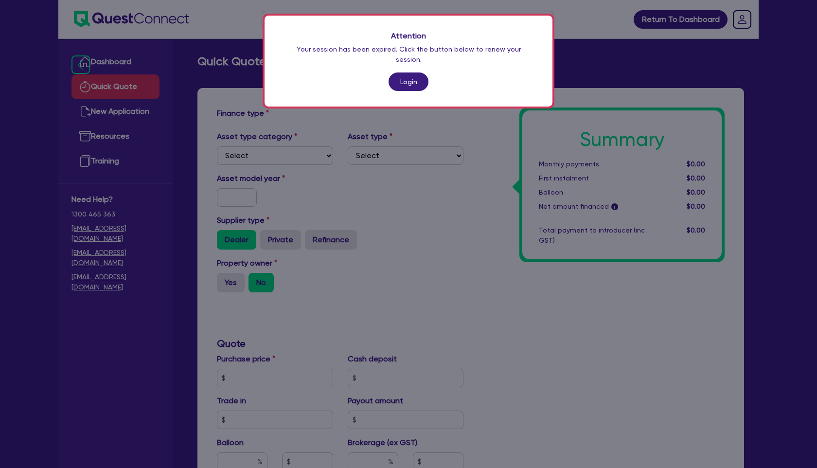
scroll to position [224, 0]
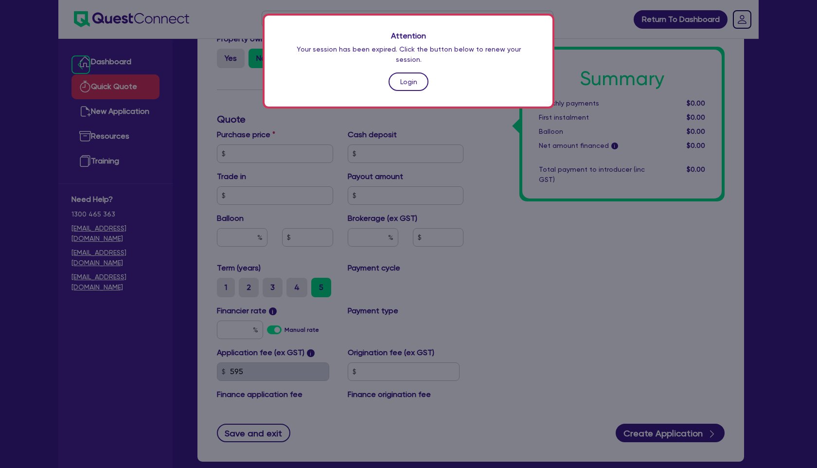
click at [410, 72] on link "Login" at bounding box center [409, 81] width 40 height 18
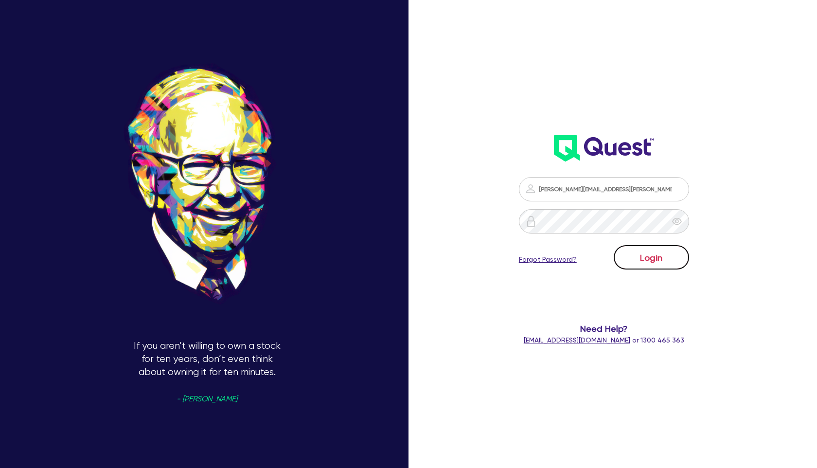
click at [657, 259] on button "Login" at bounding box center [651, 257] width 75 height 24
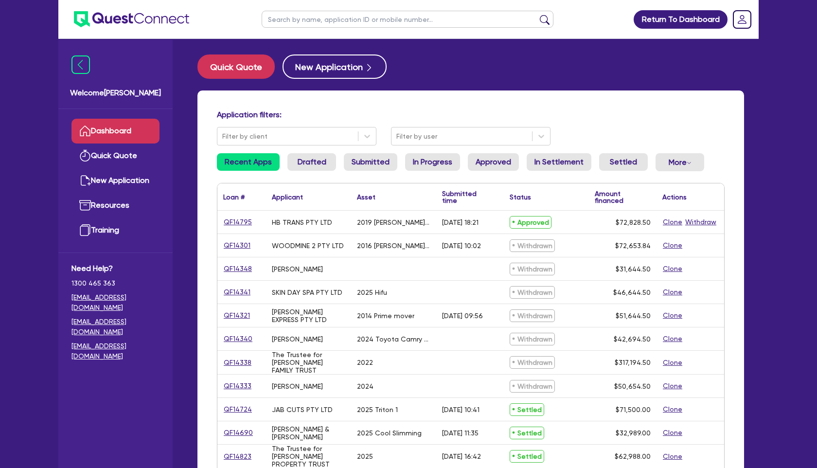
click at [297, 19] on input "text" at bounding box center [408, 19] width 292 height 17
click at [537, 15] on button "submit" at bounding box center [545, 22] width 16 height 14
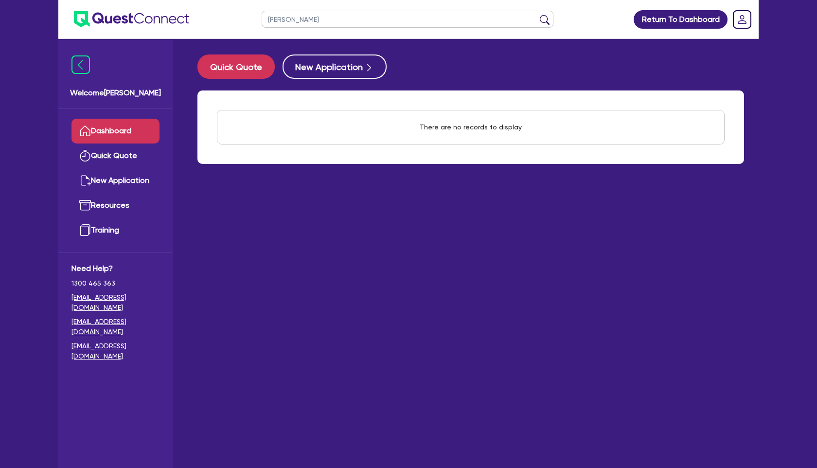
click at [537, 15] on button "submit" at bounding box center [545, 22] width 16 height 14
type input "[PERSON_NAME]"
click at [537, 15] on button "submit" at bounding box center [545, 22] width 16 height 14
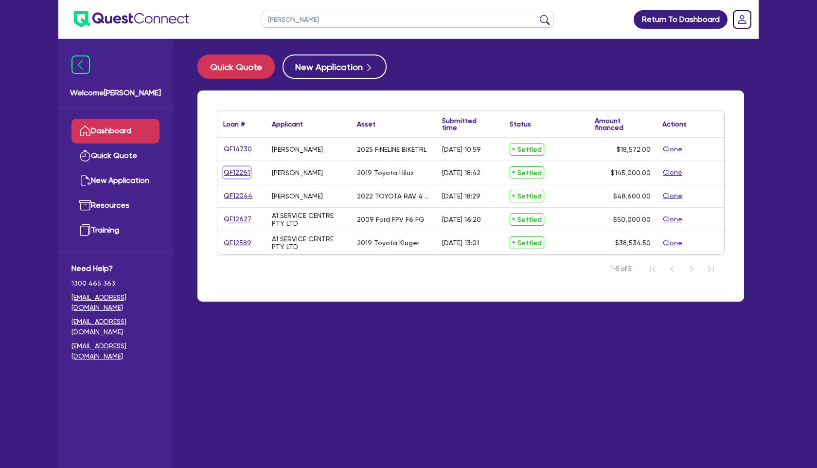
click at [242, 172] on link "QF12261" at bounding box center [236, 172] width 27 height 11
select select "CARS_AND_LIGHT_TRUCKS"
select select "VANS_AND_UTES"
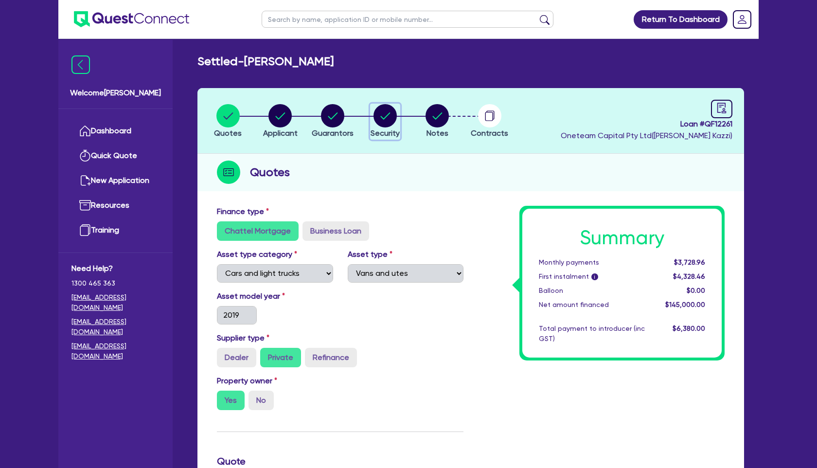
click at [386, 116] on icon "button" at bounding box center [386, 115] width 10 height 7
select select "CARS_AND_LIGHT_TRUCKS"
select select "VANS_AND_UTES"
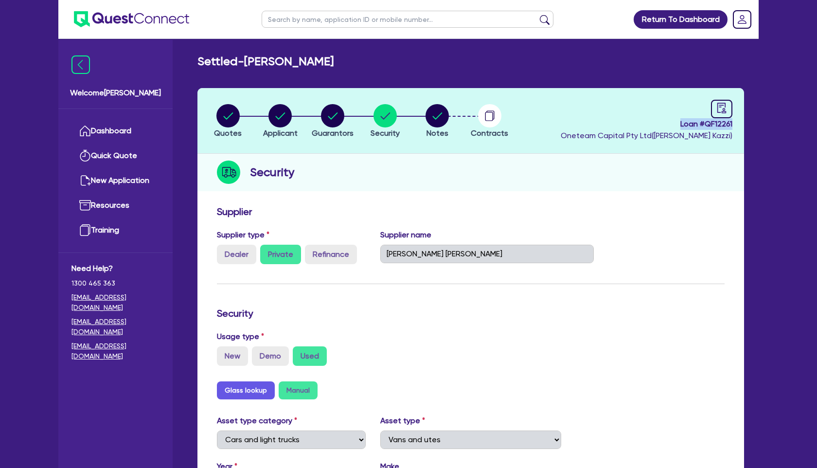
drag, startPoint x: 680, startPoint y: 123, endPoint x: 740, endPoint y: 127, distance: 60.5
click at [740, 127] on header "Quotes Applicant [GEOGRAPHIC_DATA] Security Notes Contracts Loan # QF12261 Onet…" at bounding box center [471, 121] width 547 height 66
copy span "Loan # QF12261"
click at [496, 117] on circle "button" at bounding box center [489, 115] width 23 height 23
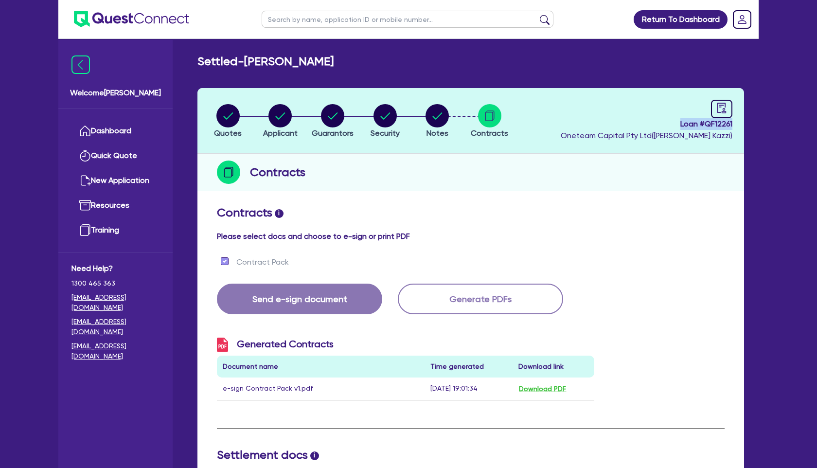
click at [711, 123] on span "Loan # QF12261" at bounding box center [647, 124] width 172 height 12
